Goal: Task Accomplishment & Management: Complete application form

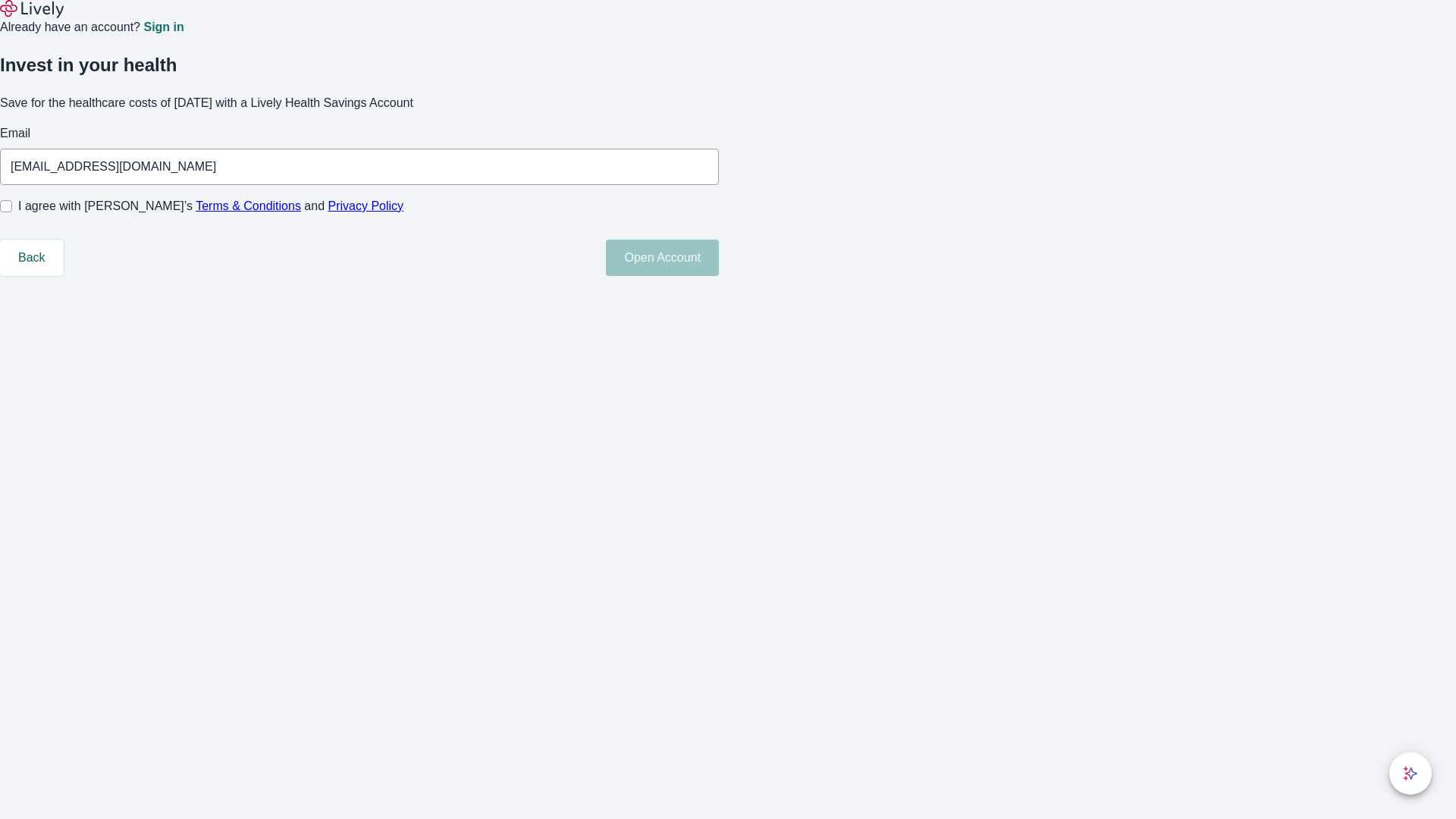
click at [13, 212] on input "I agree with Lively’s Terms & Conditions and Privacy Policy" at bounding box center [6, 206] width 13 height 12
checkbox input "true"
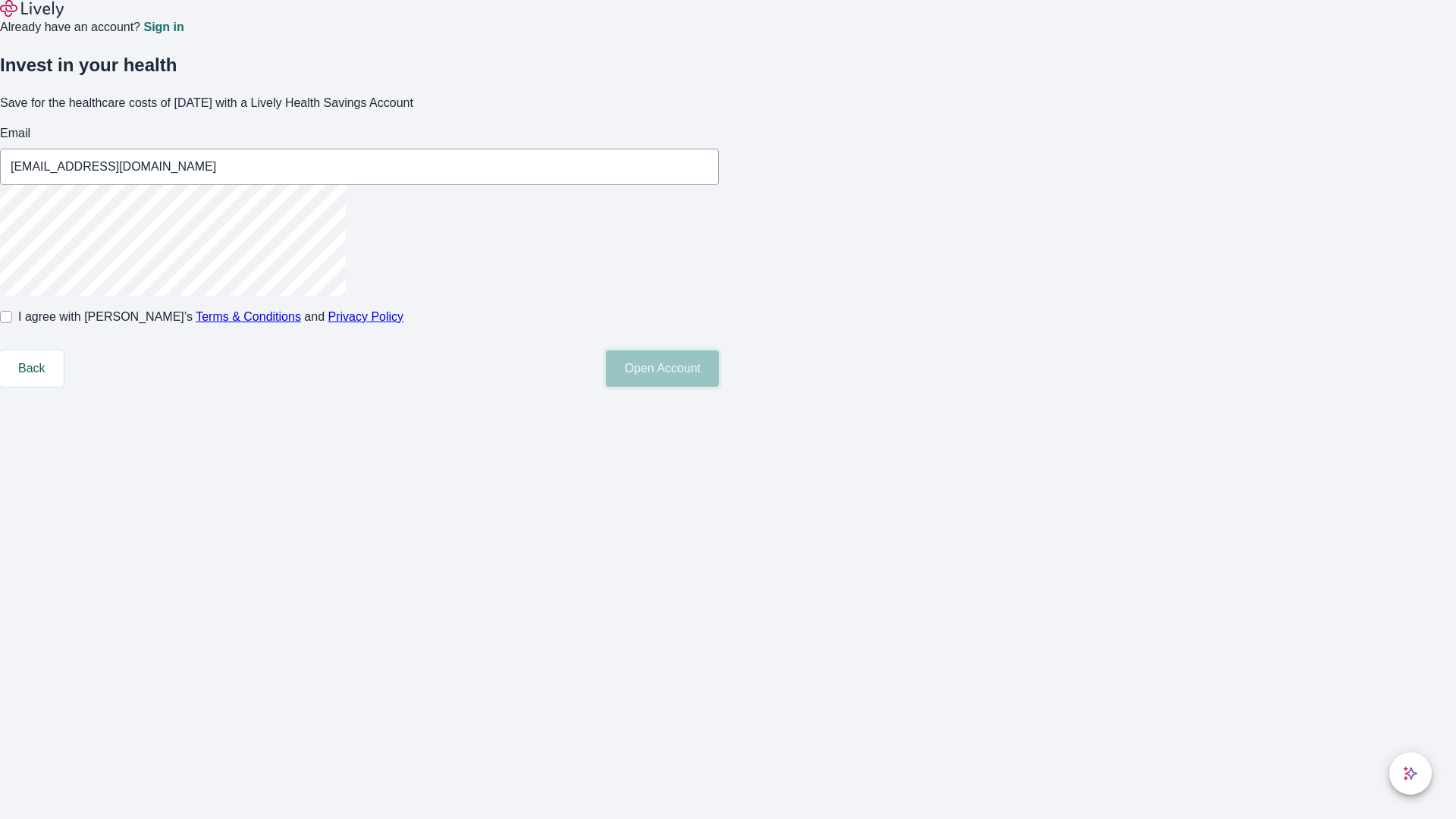
click at [719, 387] on button "Open Account" at bounding box center [663, 368] width 113 height 37
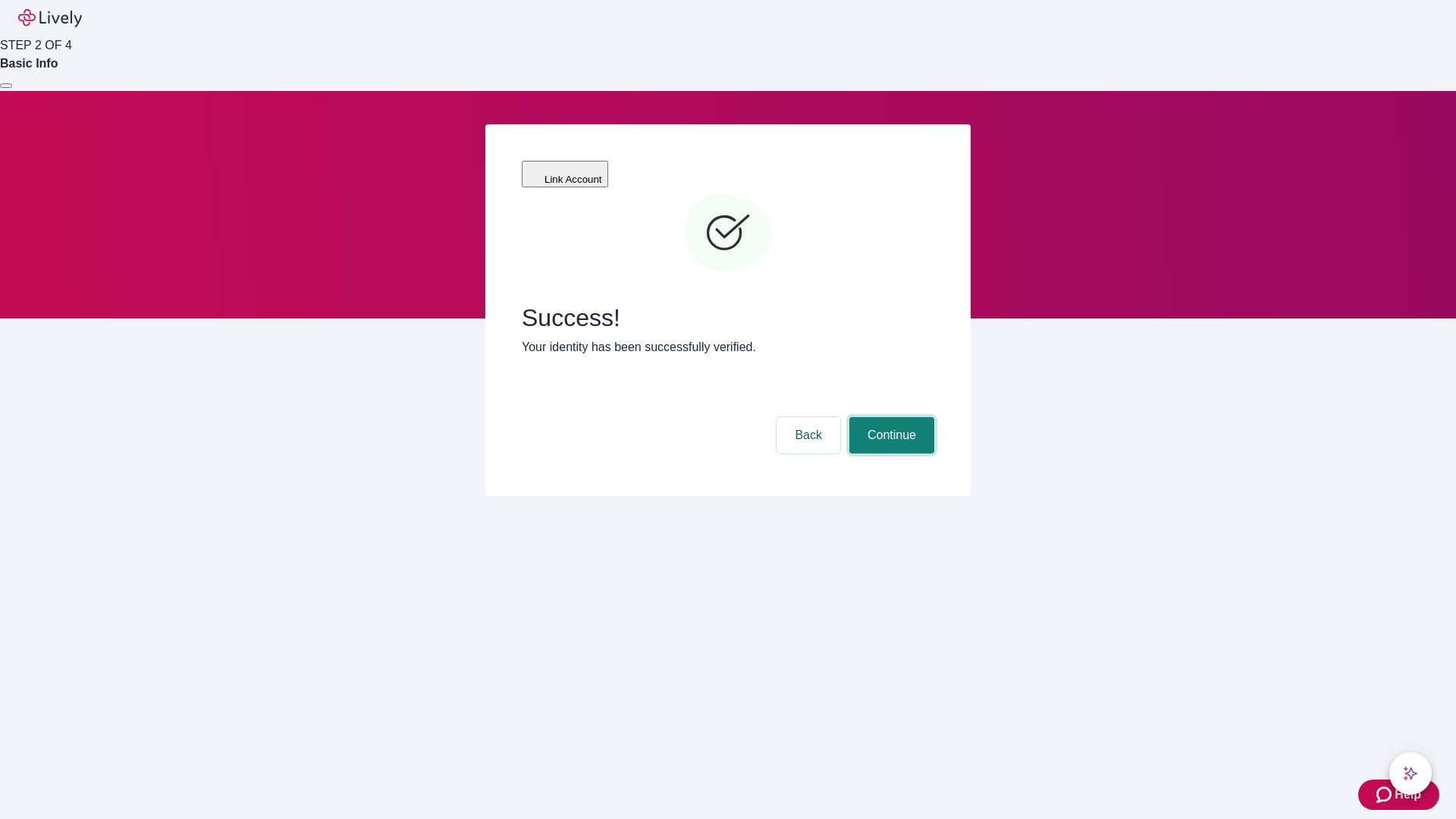
click at [889, 417] on button "Continue" at bounding box center [892, 435] width 85 height 37
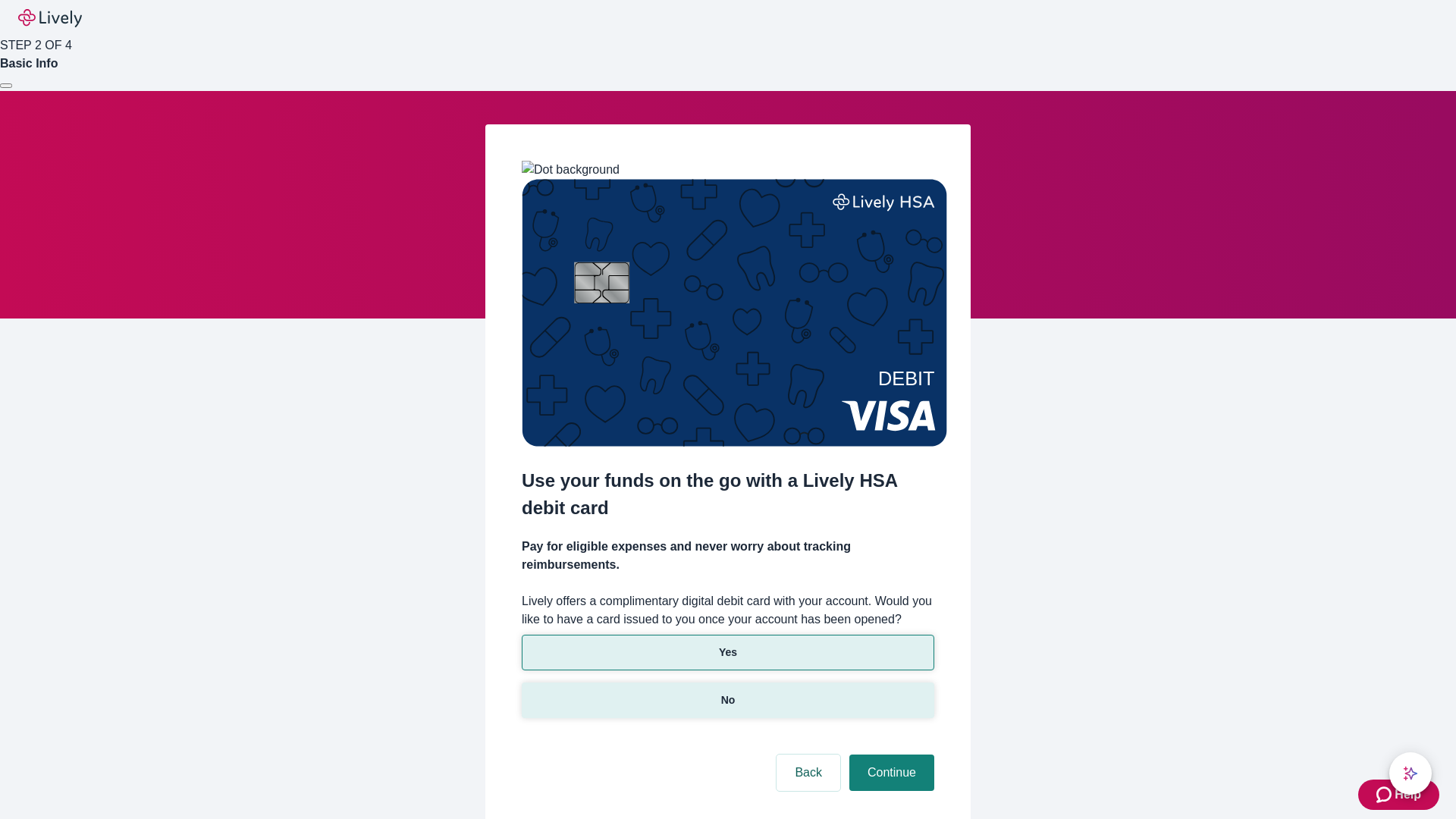
click at [728, 692] on p "No" at bounding box center [728, 700] width 14 height 16
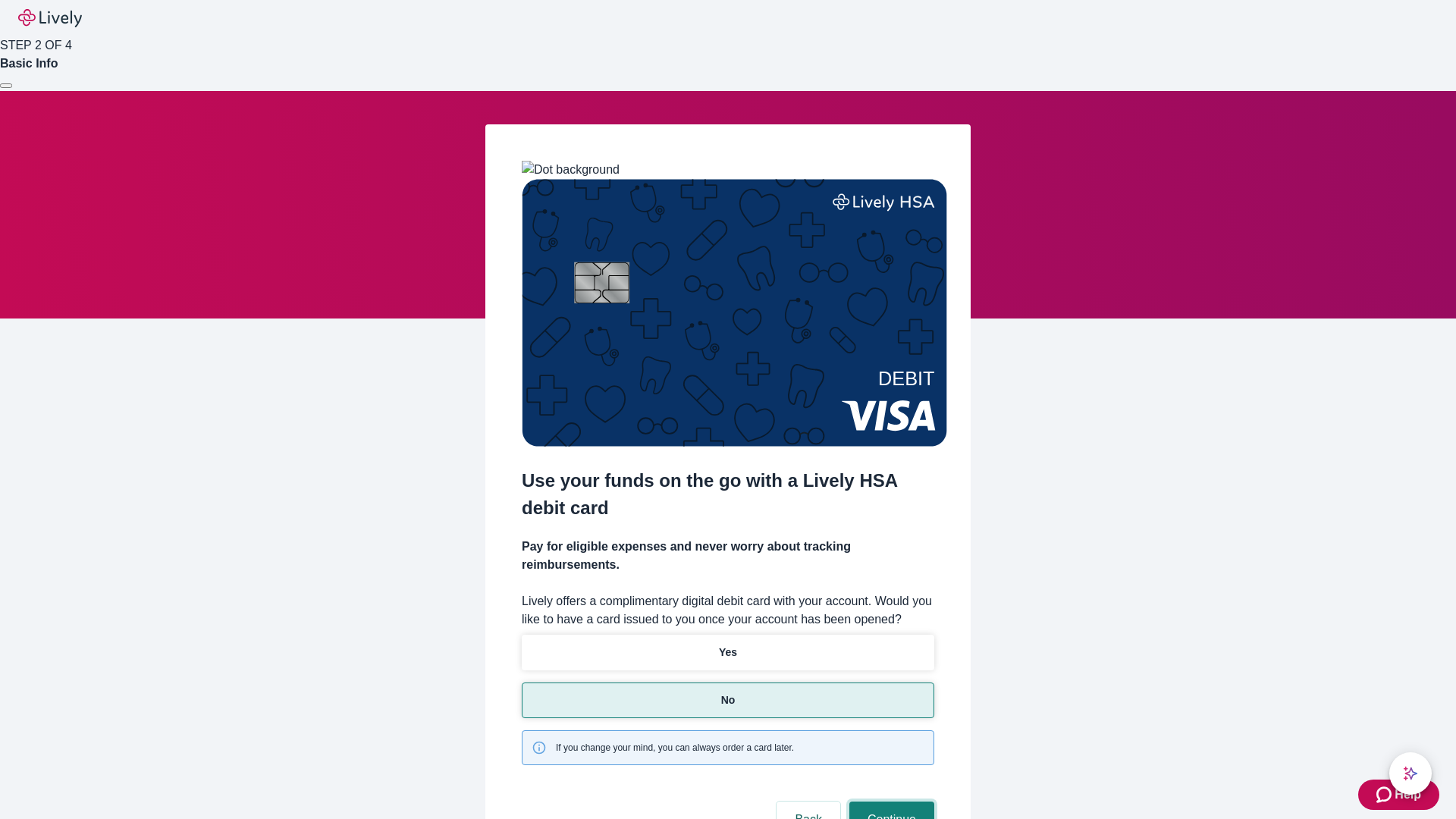
click at [889, 802] on button "Continue" at bounding box center [892, 820] width 85 height 37
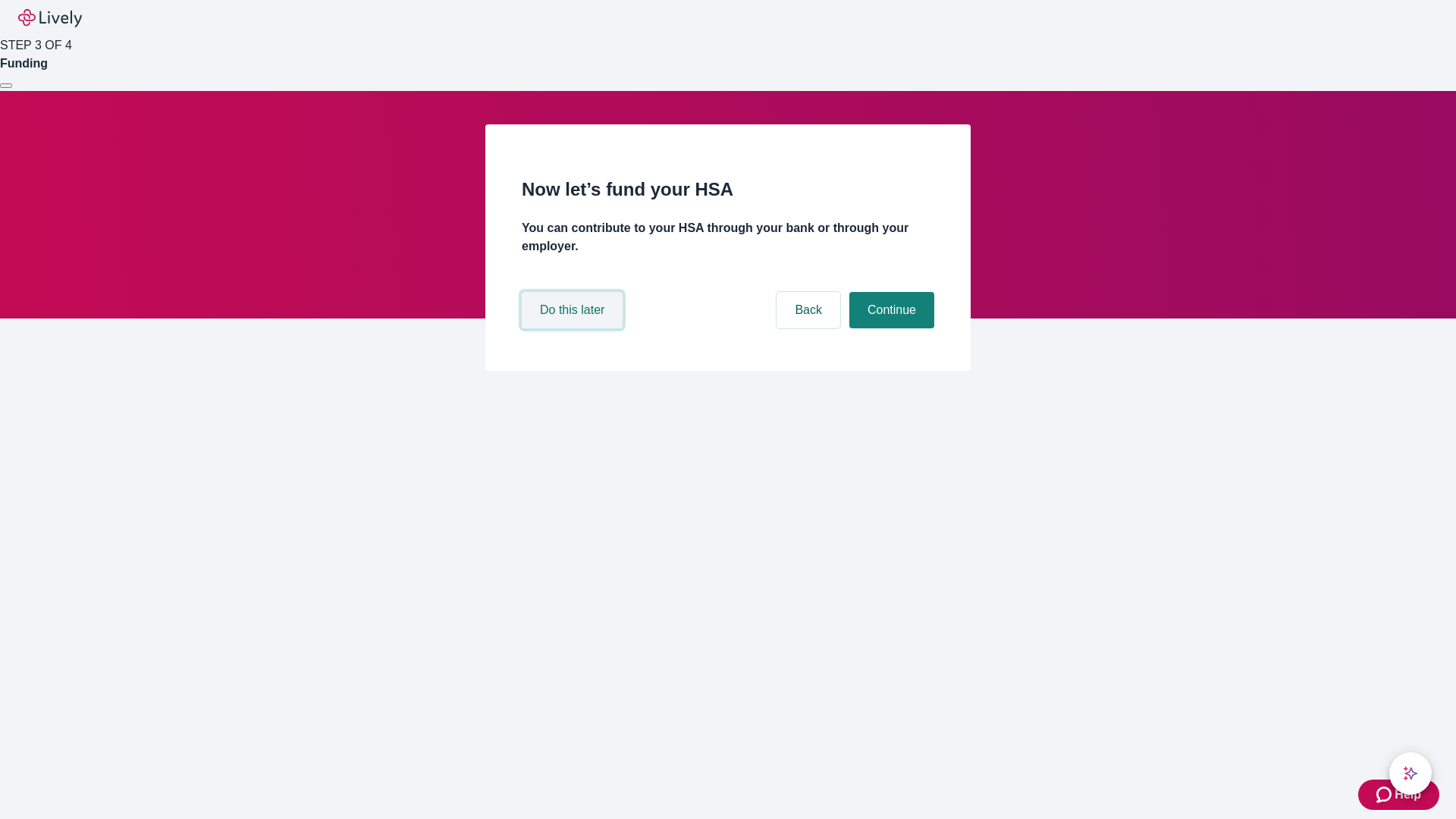
click at [574, 328] on button "Do this later" at bounding box center [572, 310] width 101 height 37
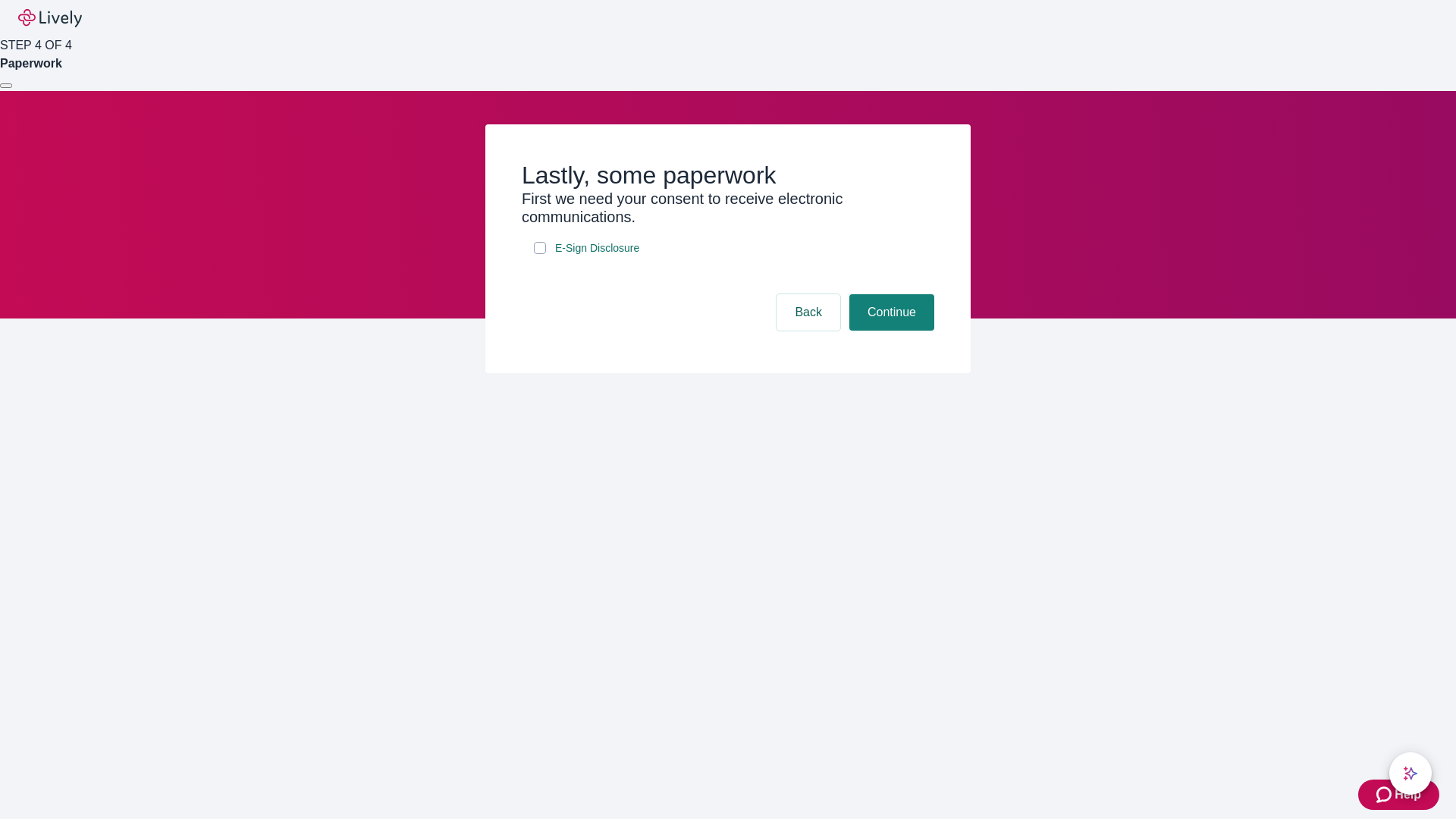
click at [540, 254] on input "E-Sign Disclosure" at bounding box center [540, 247] width 13 height 12
checkbox input "true"
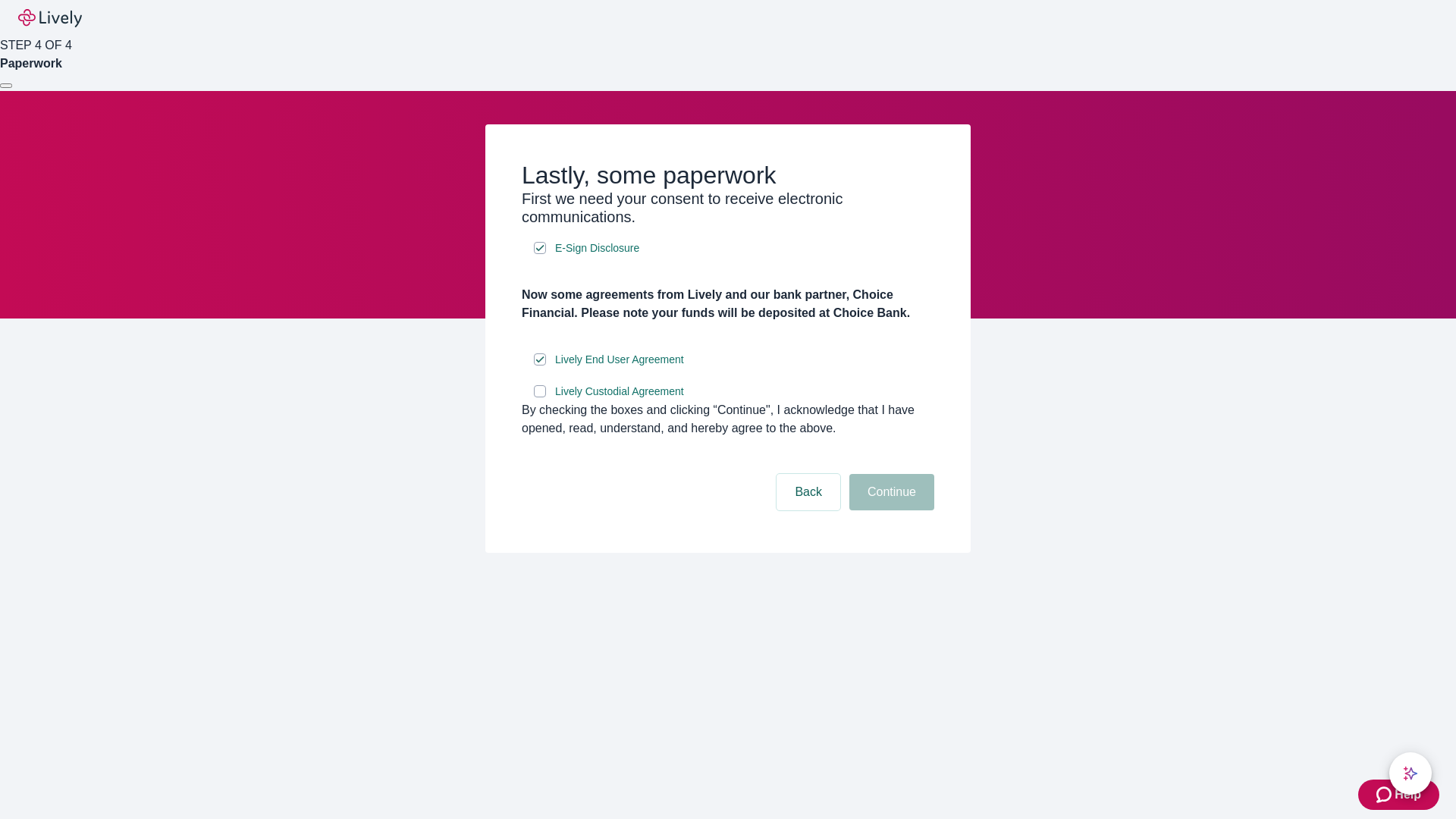
click at [540, 397] on input "Lively Custodial Agreement" at bounding box center [540, 391] width 13 height 12
checkbox input "true"
click at [889, 510] on button "Continue" at bounding box center [892, 492] width 85 height 37
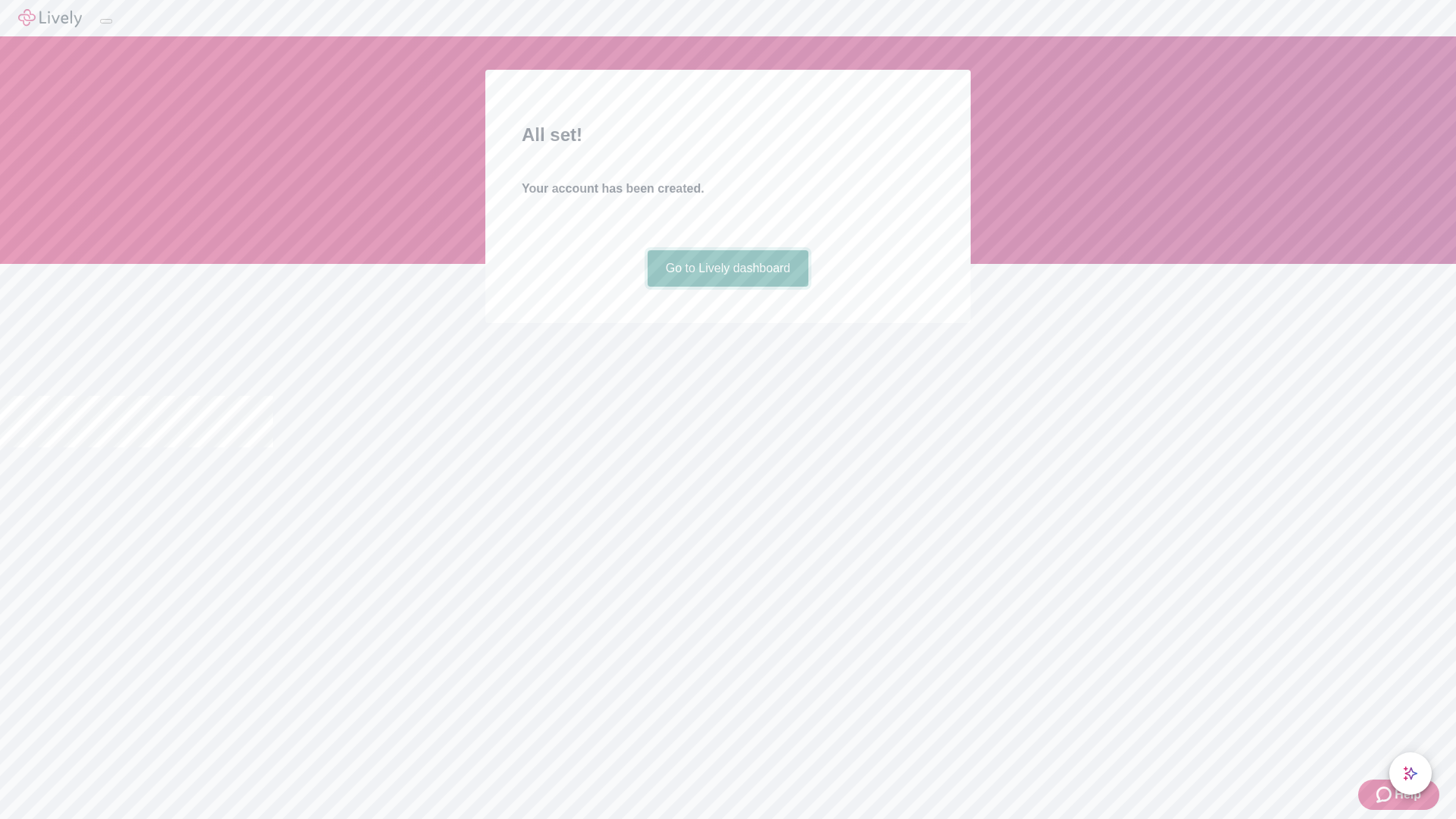
click at [728, 287] on link "Go to Lively dashboard" at bounding box center [728, 268] width 162 height 37
